Goal: Navigation & Orientation: Find specific page/section

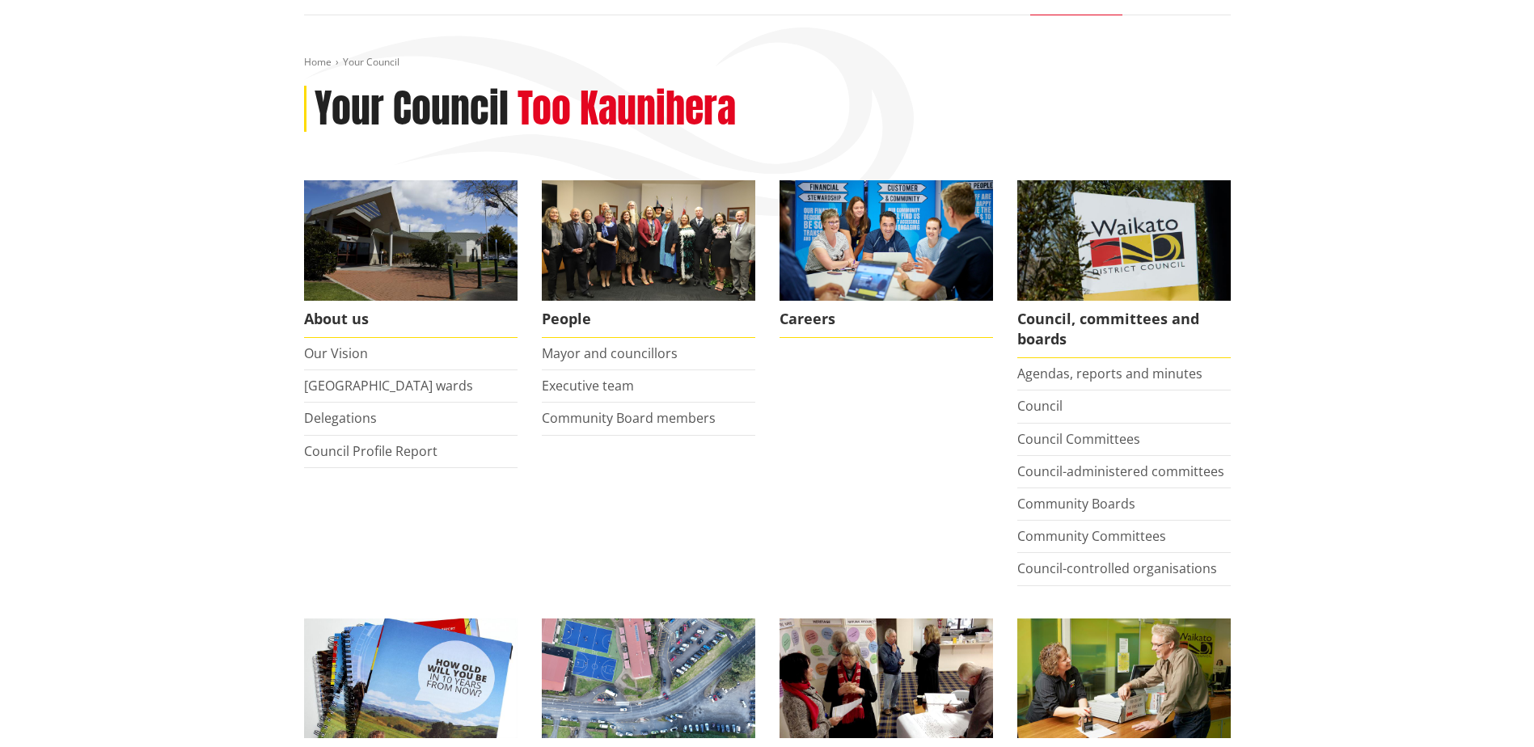
scroll to position [162, 0]
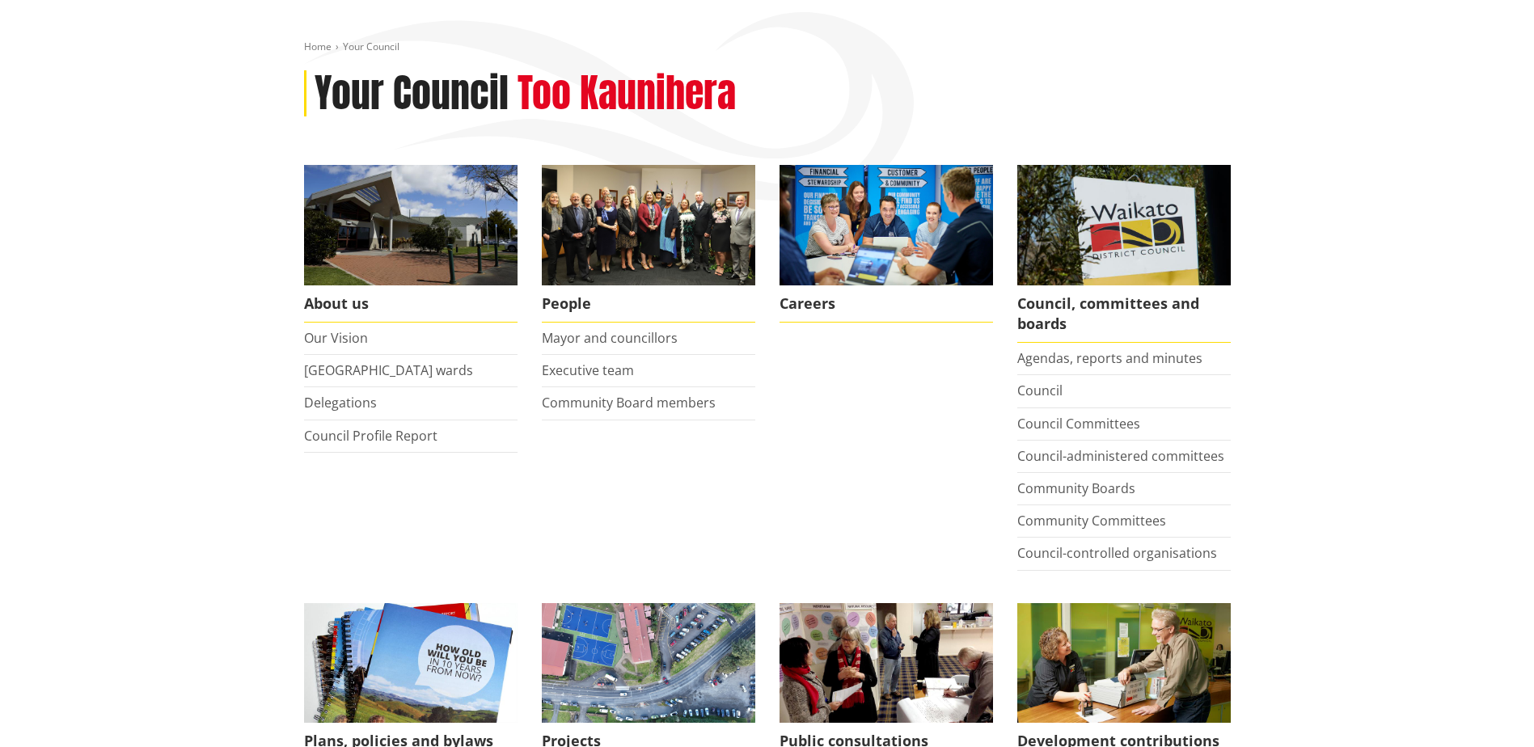
click at [1097, 357] on link "Agendas, reports and minutes" at bounding box center [1109, 358] width 185 height 18
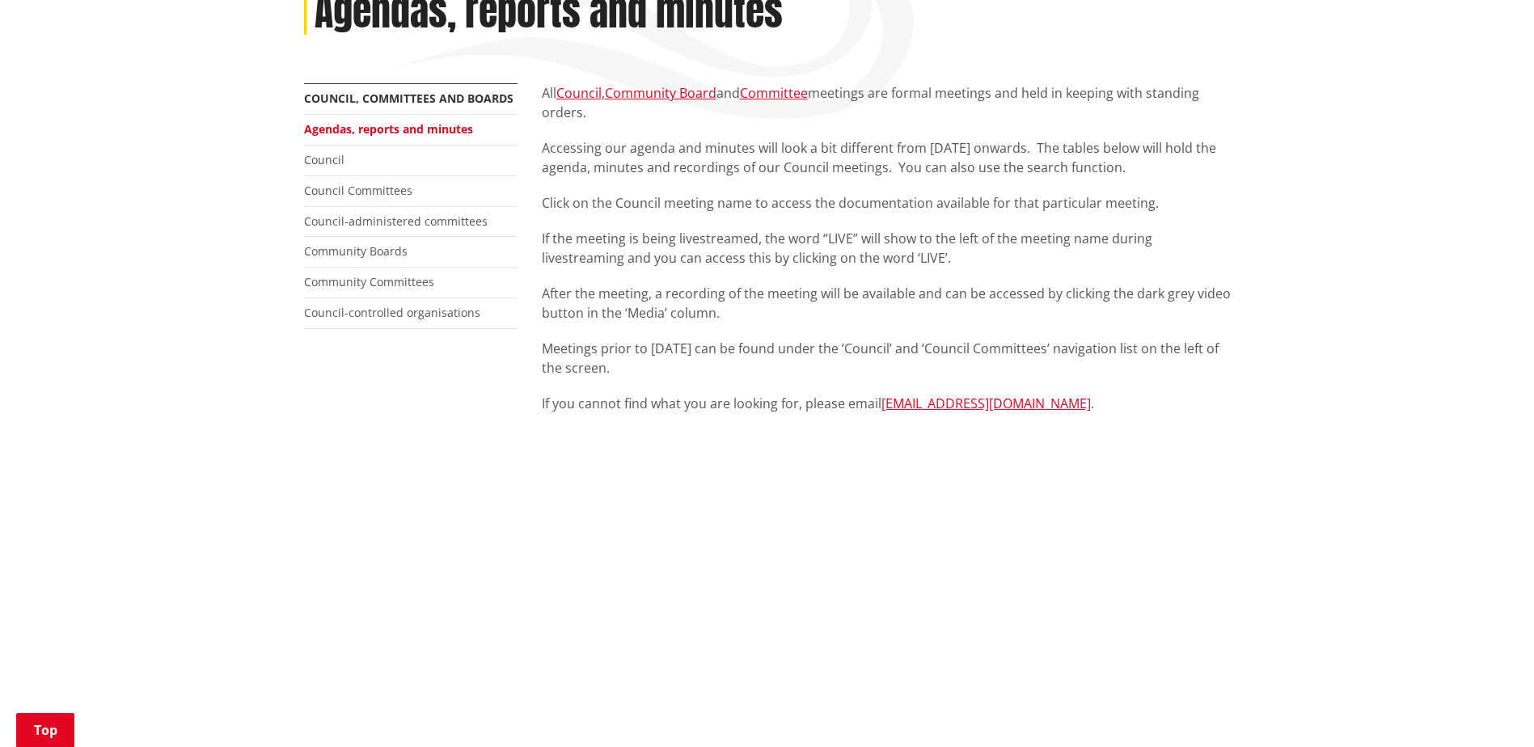
scroll to position [243, 0]
